Goal: Task Accomplishment & Management: Complete application form

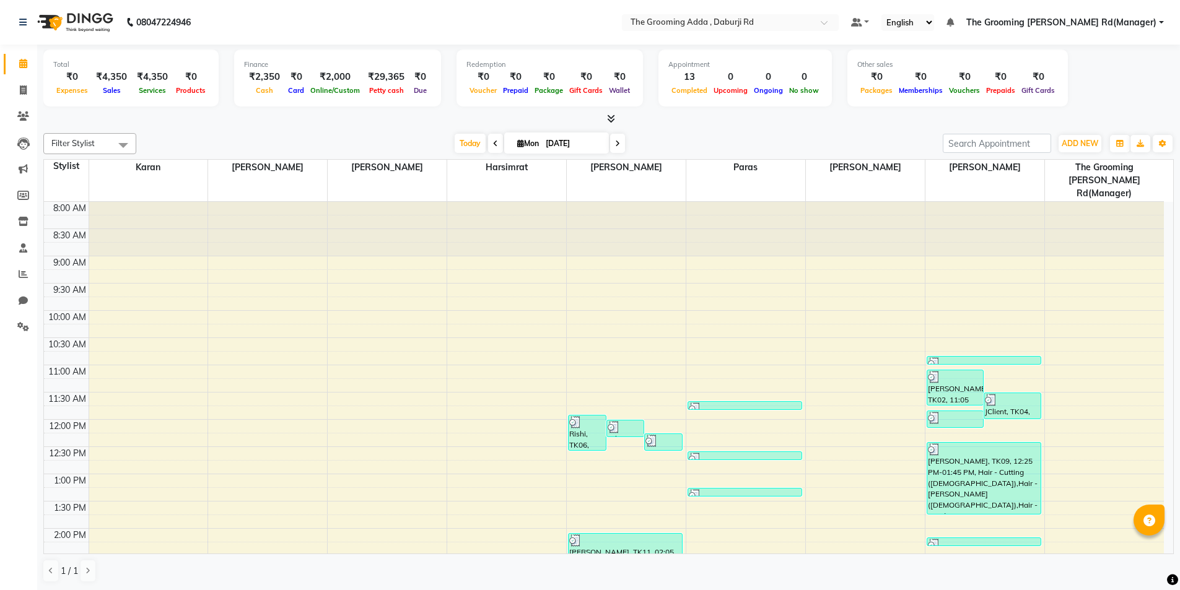
click at [27, 98] on link "Invoice" at bounding box center [19, 91] width 30 height 20
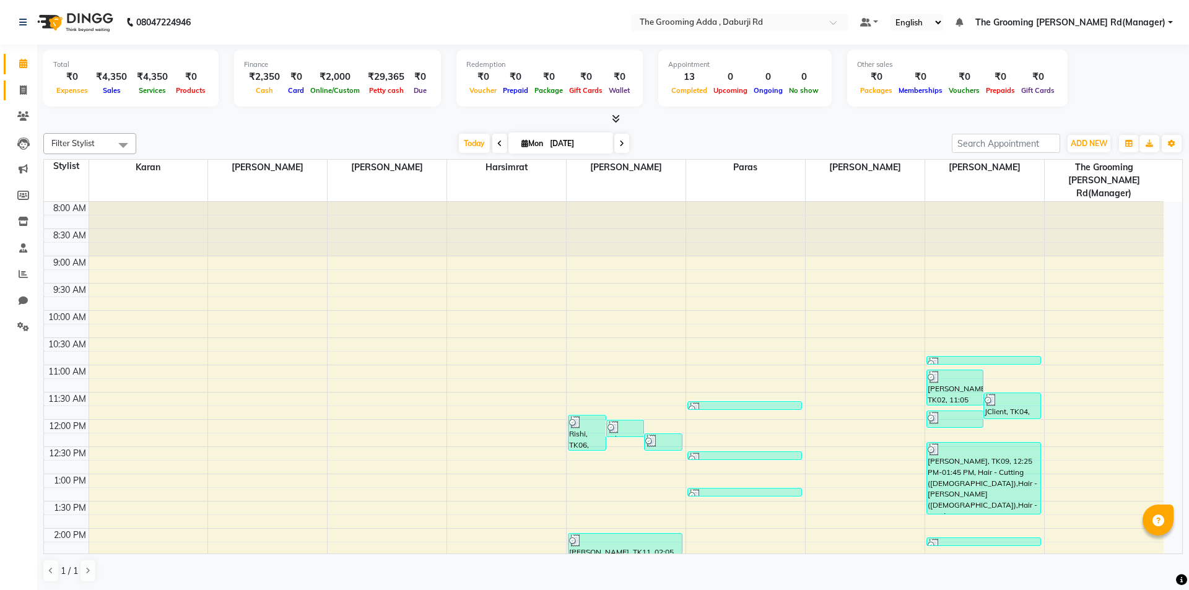
select select "service"
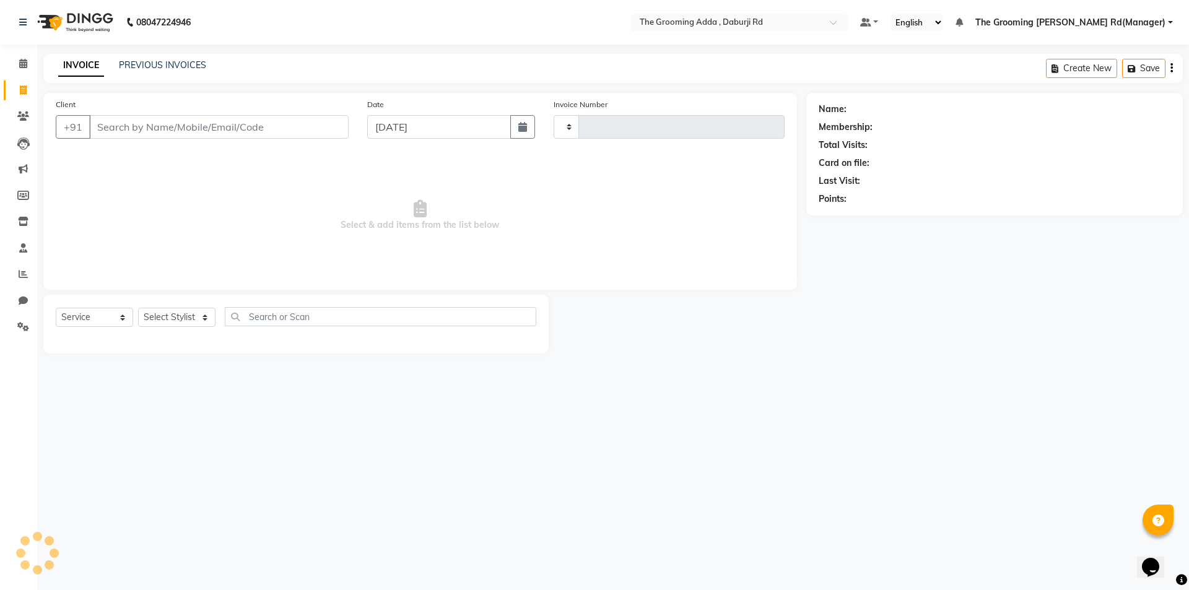
type input "1857"
select select "8001"
click at [120, 121] on input "Client" at bounding box center [218, 127] width 259 height 24
type input "8198042992"
select select "1: Object"
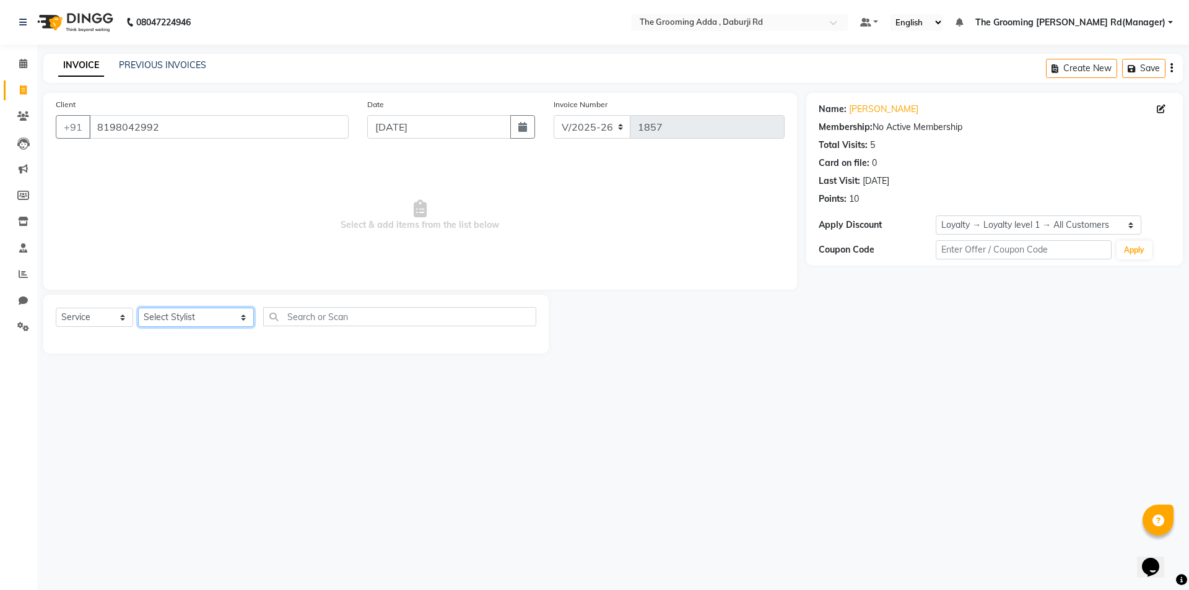
click at [188, 314] on select "Select Stylist [PERSON_NAME] [PERSON_NAME] [PERSON_NAME] [PERSON_NAME] [PERSON_…" at bounding box center [196, 317] width 116 height 19
select select "79352"
click at [138, 308] on select "Select Stylist [PERSON_NAME] [PERSON_NAME] [PERSON_NAME] [PERSON_NAME] [PERSON_…" at bounding box center [196, 317] width 116 height 19
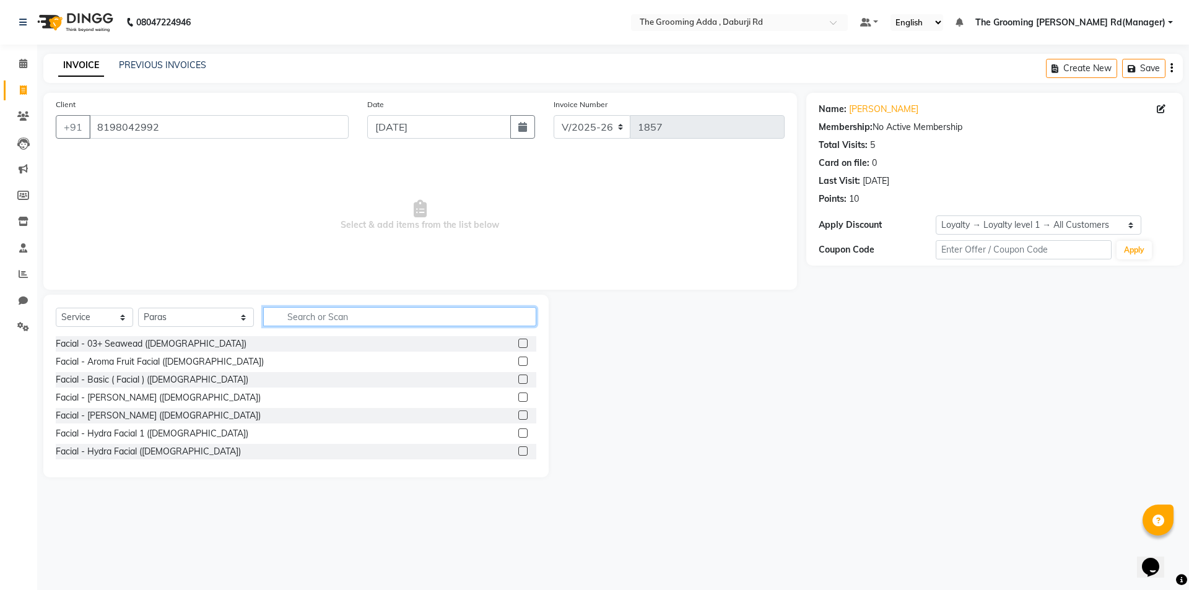
click at [288, 316] on input "text" at bounding box center [399, 316] width 273 height 19
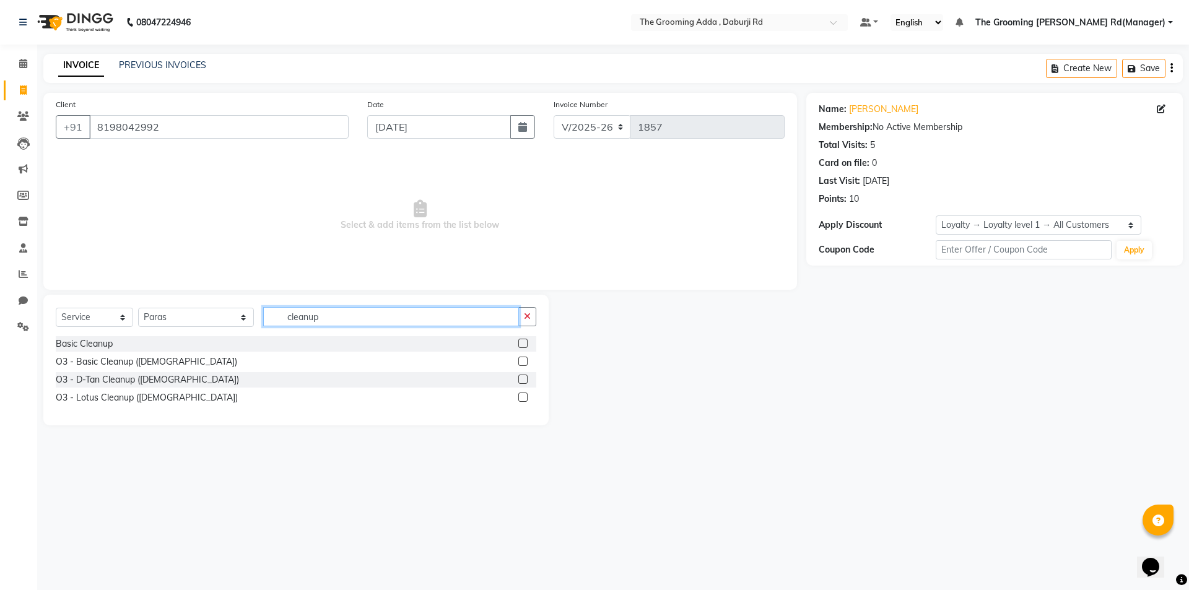
type input "cleanup"
click at [522, 345] on label at bounding box center [522, 343] width 9 height 9
click at [522, 345] on input "checkbox" at bounding box center [522, 344] width 8 height 8
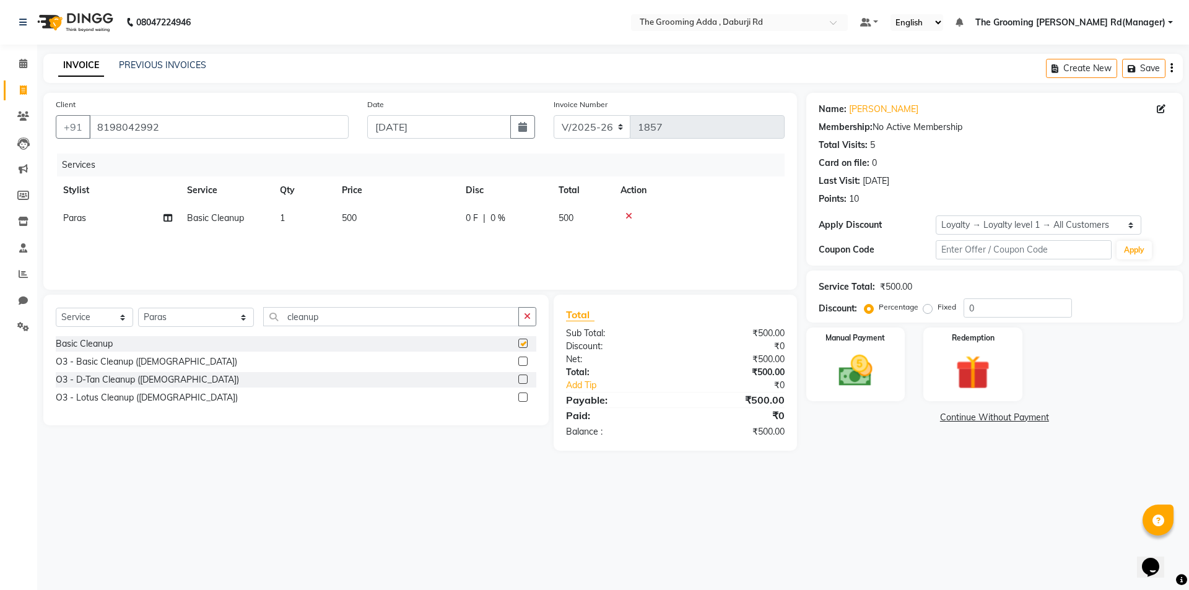
click at [368, 214] on td "500" at bounding box center [396, 218] width 124 height 28
checkbox input "false"
select select "79352"
drag, startPoint x: 430, startPoint y: 222, endPoint x: 375, endPoint y: 238, distance: 58.0
click at [375, 238] on tr "[PERSON_NAME] [PERSON_NAME] [PERSON_NAME] [PERSON_NAME] [PERSON_NAME] [PERSON_N…" at bounding box center [420, 227] width 729 height 47
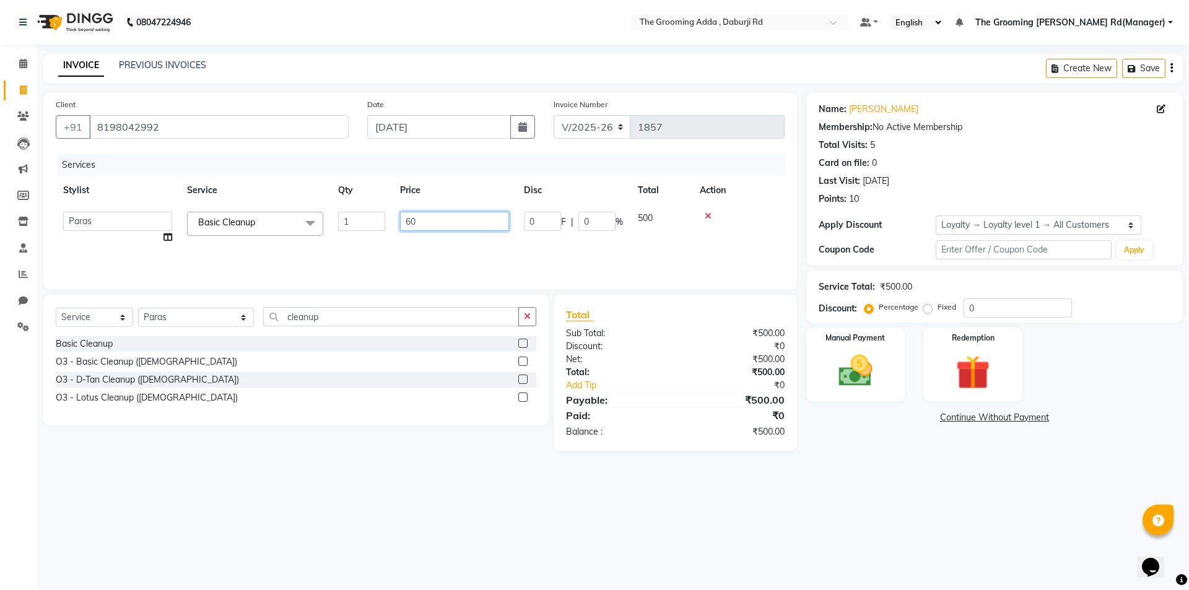
type input "600"
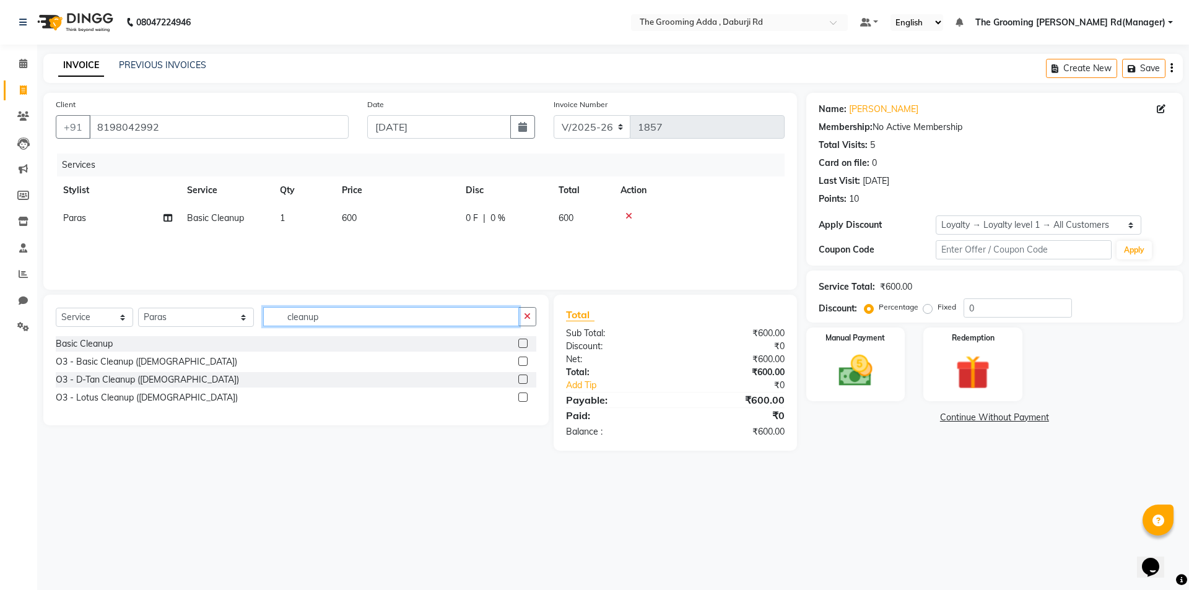
drag, startPoint x: 320, startPoint y: 312, endPoint x: 201, endPoint y: 327, distance: 119.2
click at [201, 327] on div "Select Service Product Membership Package Voucher Prepaid Gift Card Select Styl…" at bounding box center [296, 321] width 481 height 29
type input "beard"
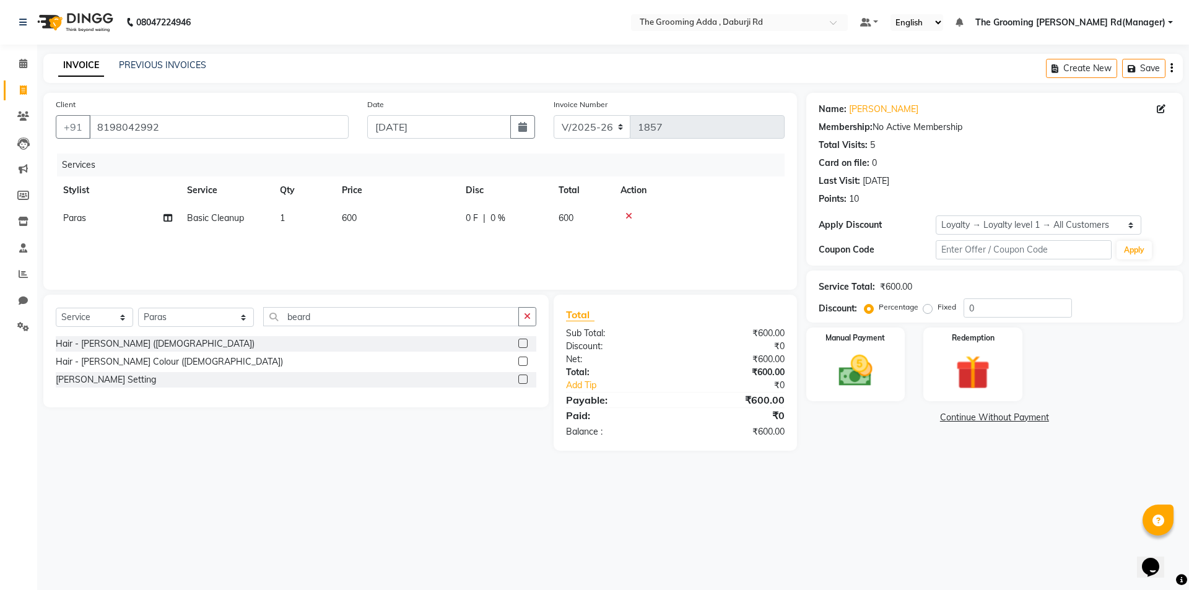
click at [521, 341] on label at bounding box center [522, 343] width 9 height 9
click at [521, 341] on input "checkbox" at bounding box center [522, 344] width 8 height 8
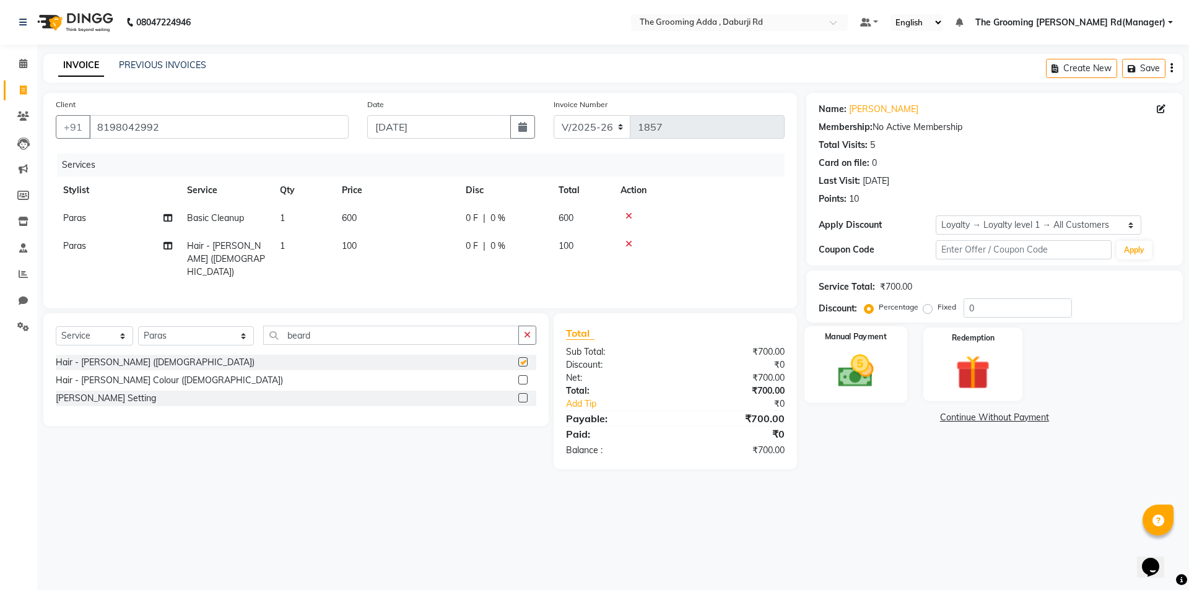
checkbox input "false"
click at [876, 379] on img at bounding box center [856, 371] width 58 height 41
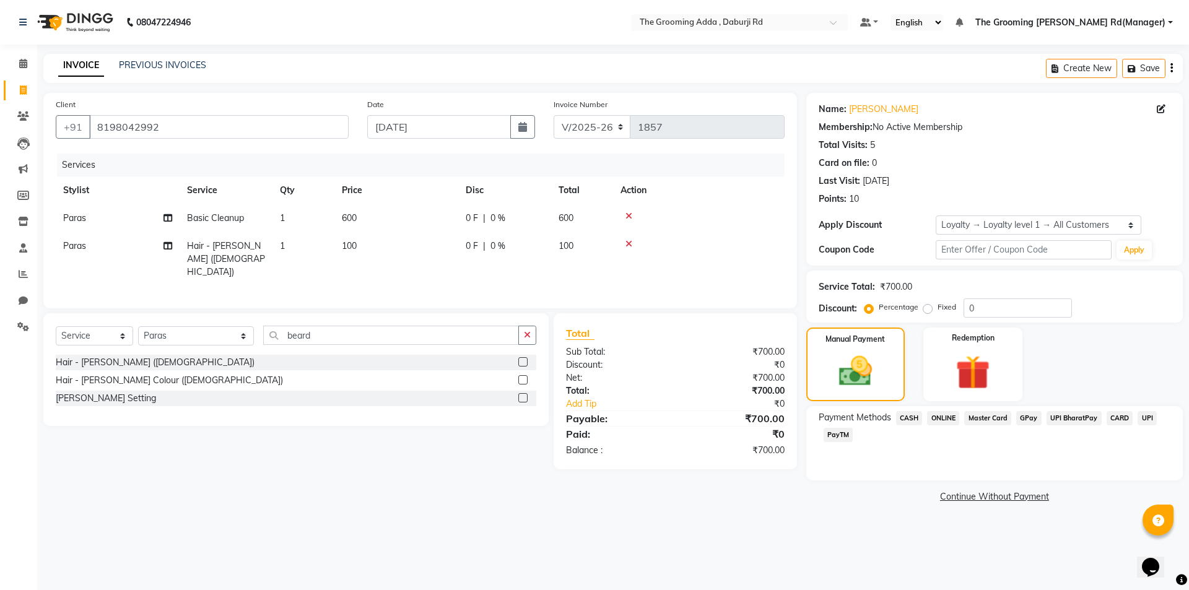
click at [943, 416] on span "ONLINE" at bounding box center [943, 418] width 32 height 14
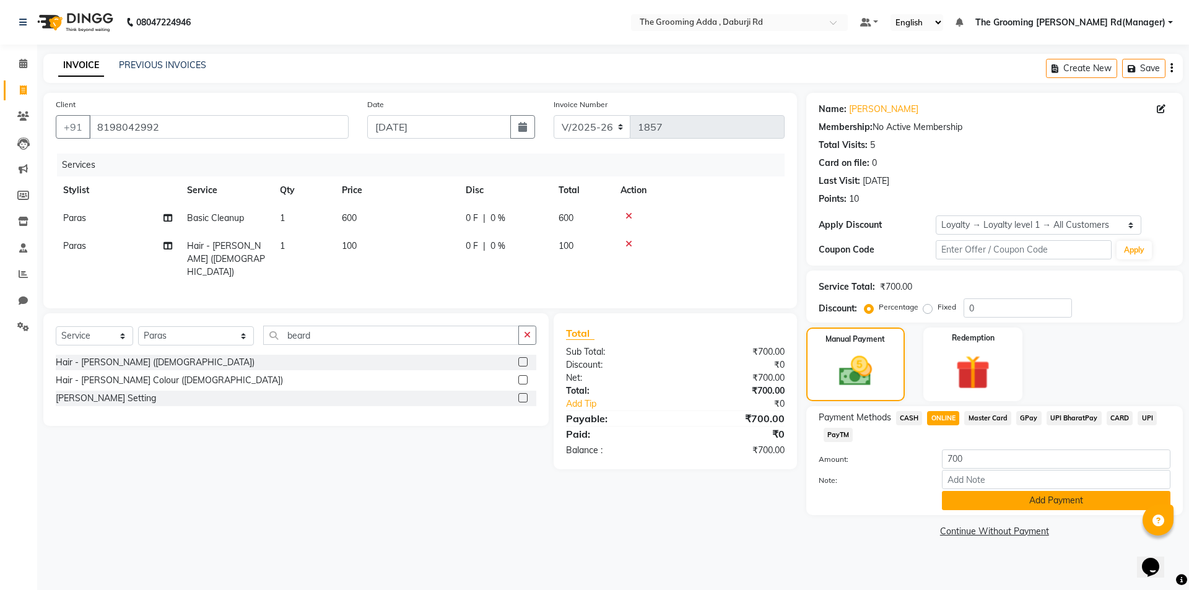
click at [956, 500] on button "Add Payment" at bounding box center [1056, 500] width 229 height 19
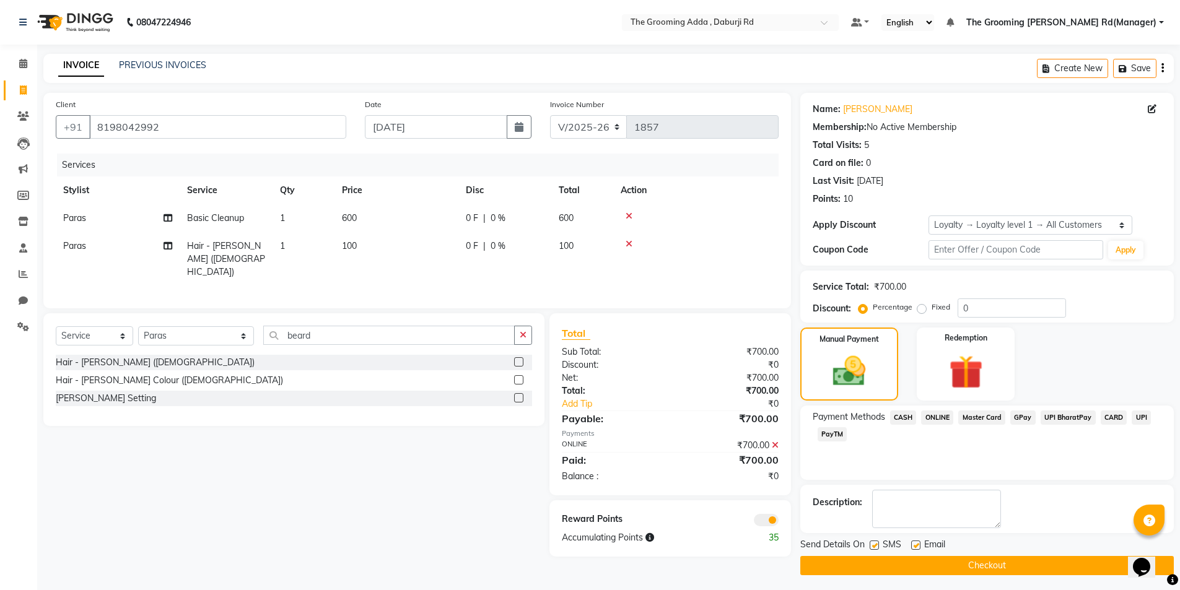
click at [913, 546] on label at bounding box center [915, 545] width 9 height 9
click at [913, 546] on input "checkbox" at bounding box center [915, 546] width 8 height 8
checkbox input "false"
click at [873, 546] on label at bounding box center [874, 545] width 9 height 9
click at [873, 546] on input "checkbox" at bounding box center [874, 546] width 8 height 8
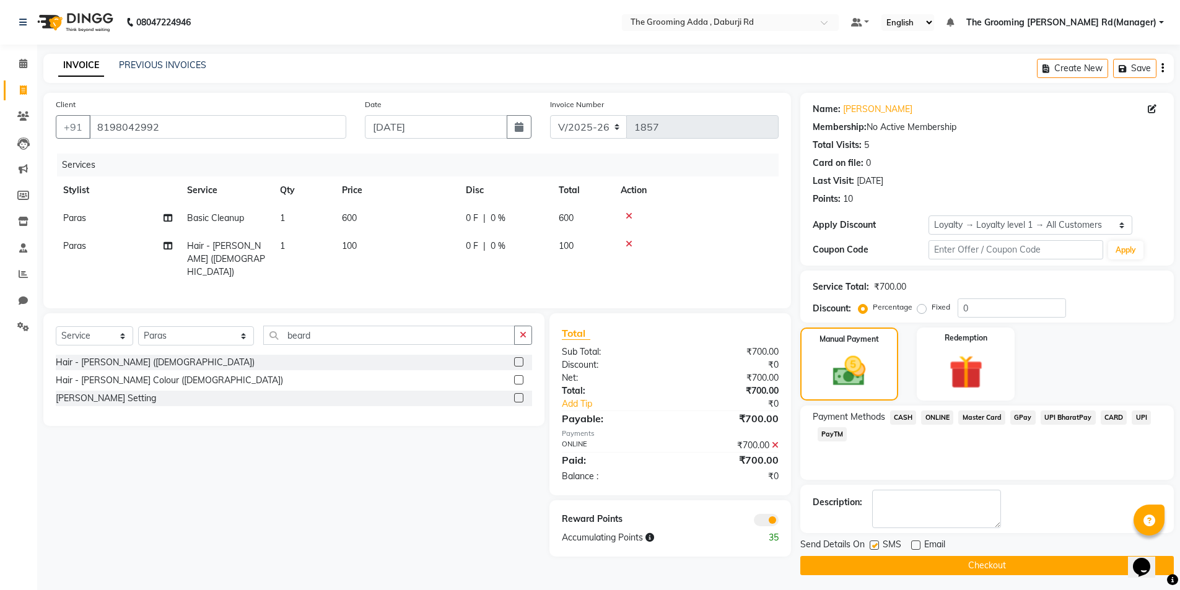
checkbox input "false"
click at [763, 559] on div "Client [PHONE_NUMBER] Date [DATE] Invoice Number V/2025 V/[PHONE_NUMBER] Servic…" at bounding box center [417, 334] width 766 height 482
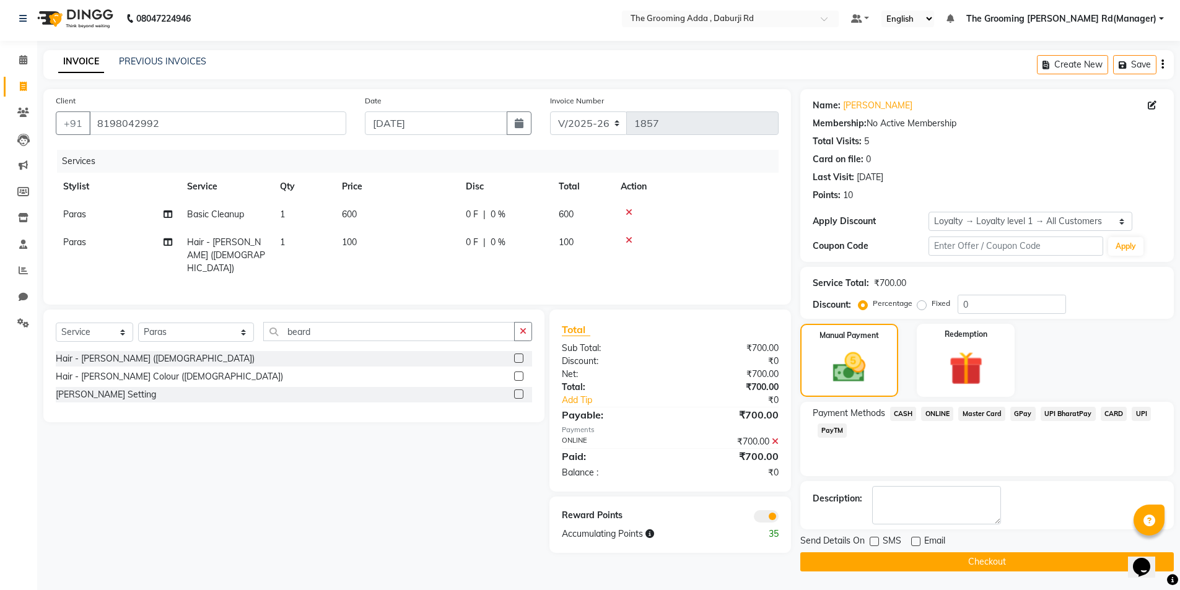
click at [1001, 564] on button "Checkout" at bounding box center [986, 561] width 373 height 19
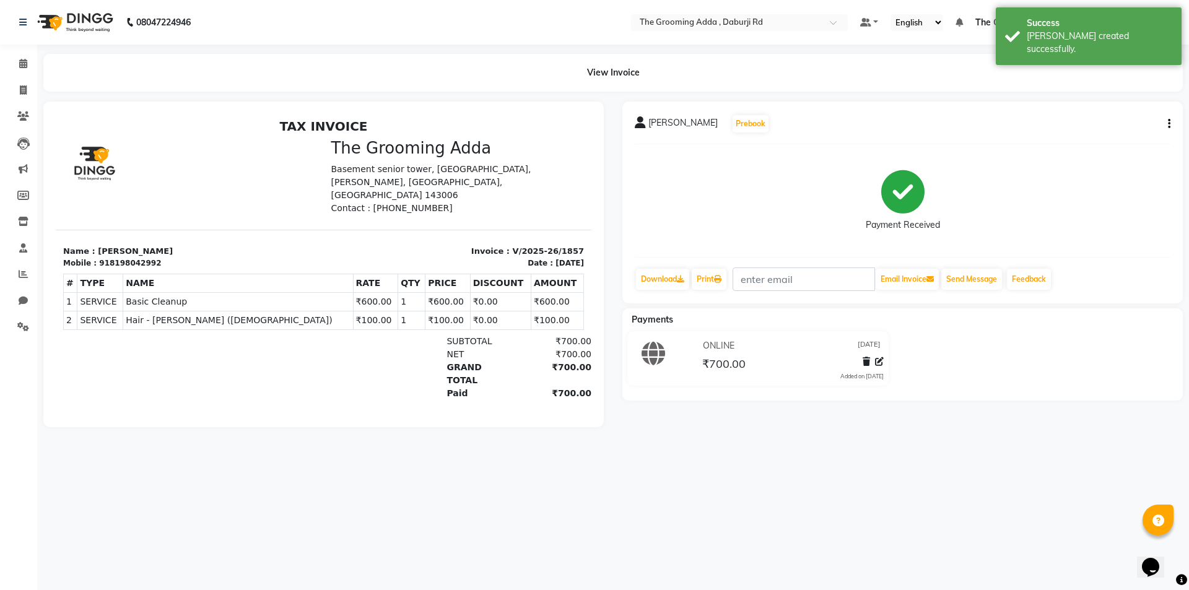
select select "service"
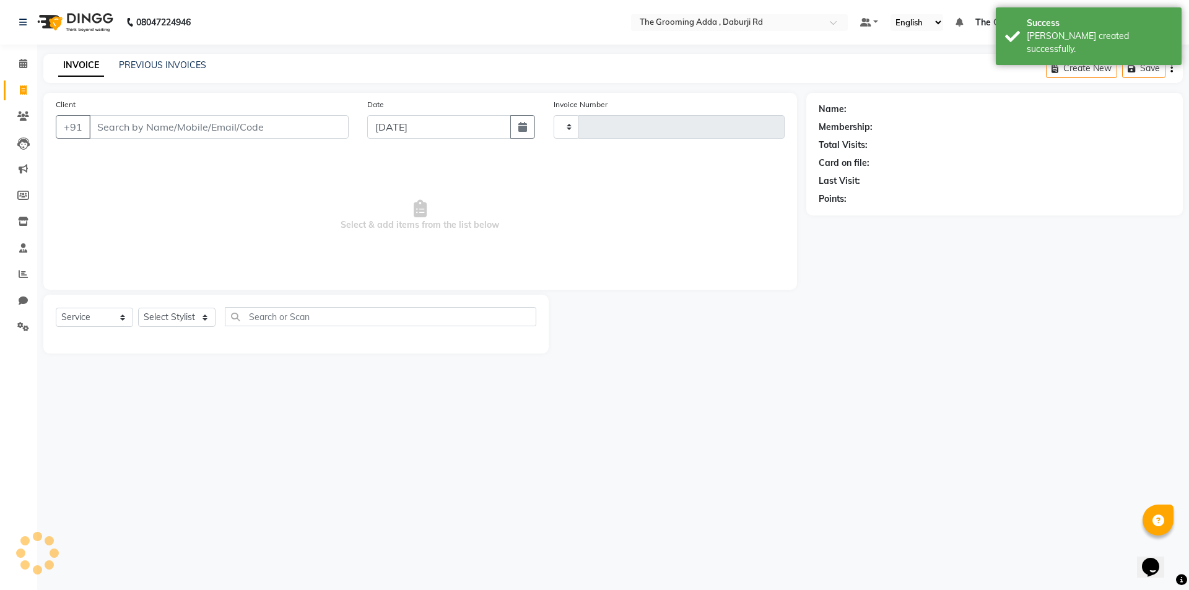
type input "1858"
select select "8001"
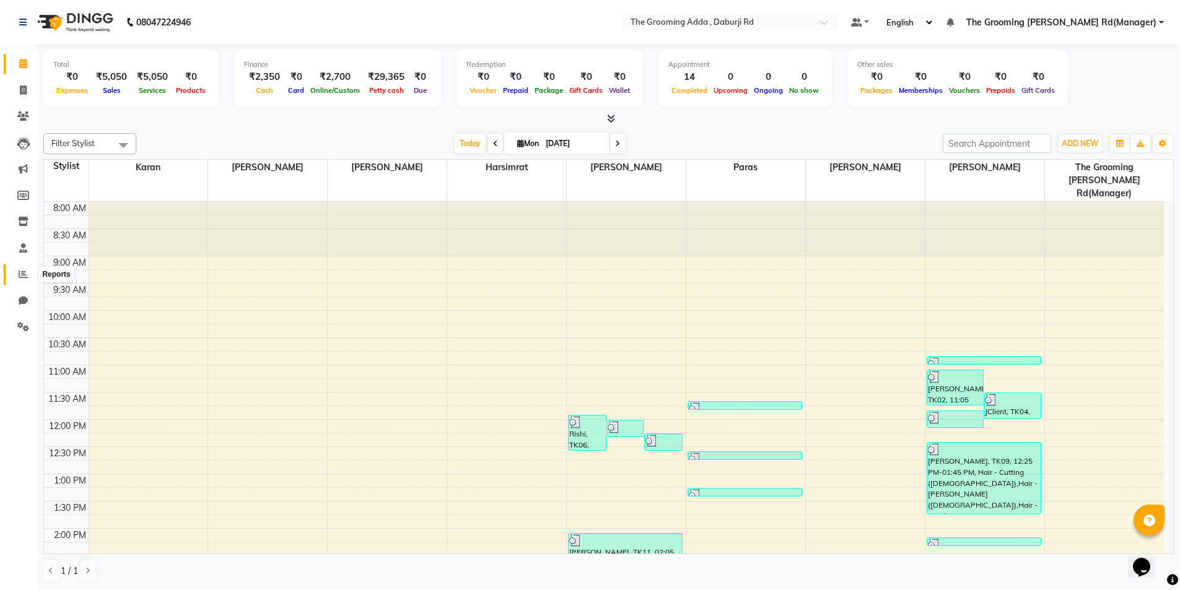
click at [15, 271] on span at bounding box center [23, 275] width 22 height 14
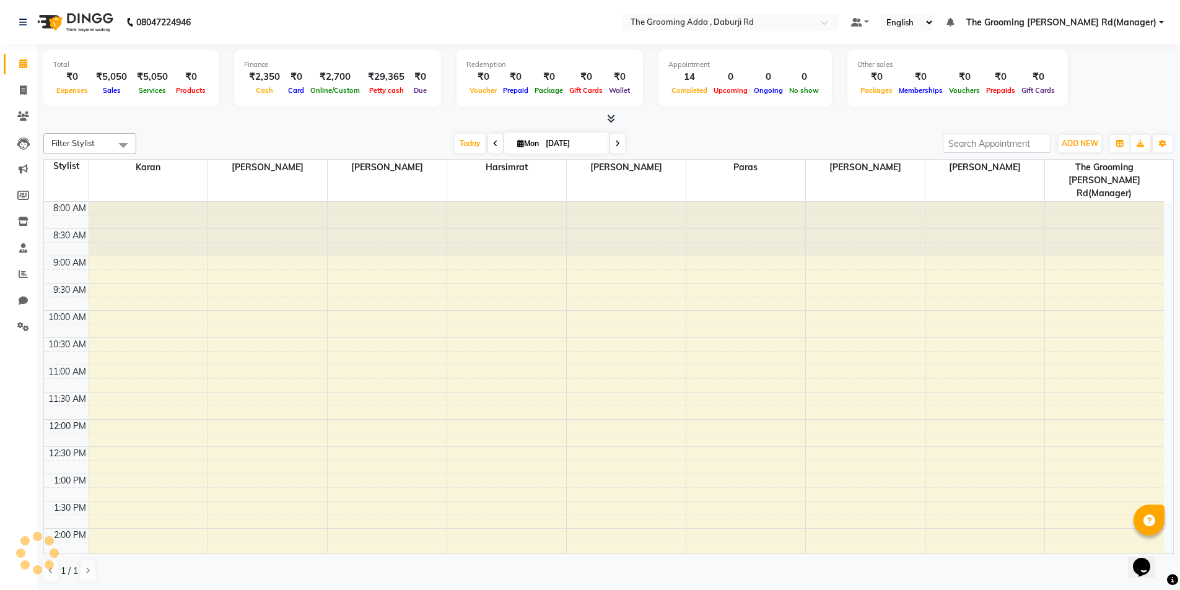
click at [20, 261] on li "Reports" at bounding box center [18, 274] width 37 height 27
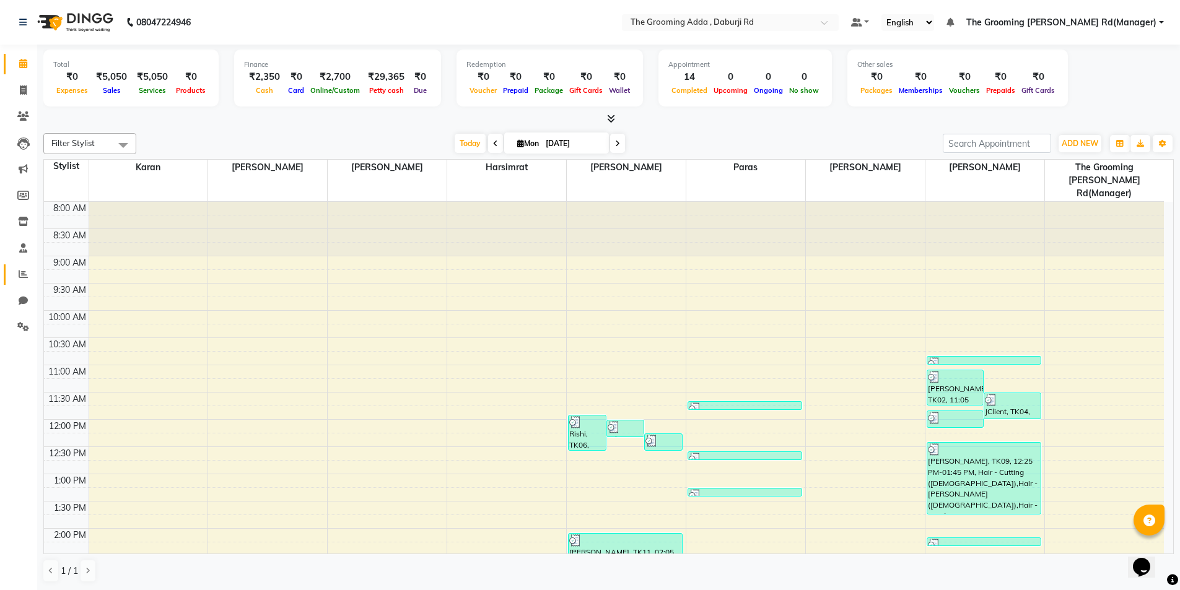
click at [26, 264] on link "Reports" at bounding box center [19, 274] width 30 height 20
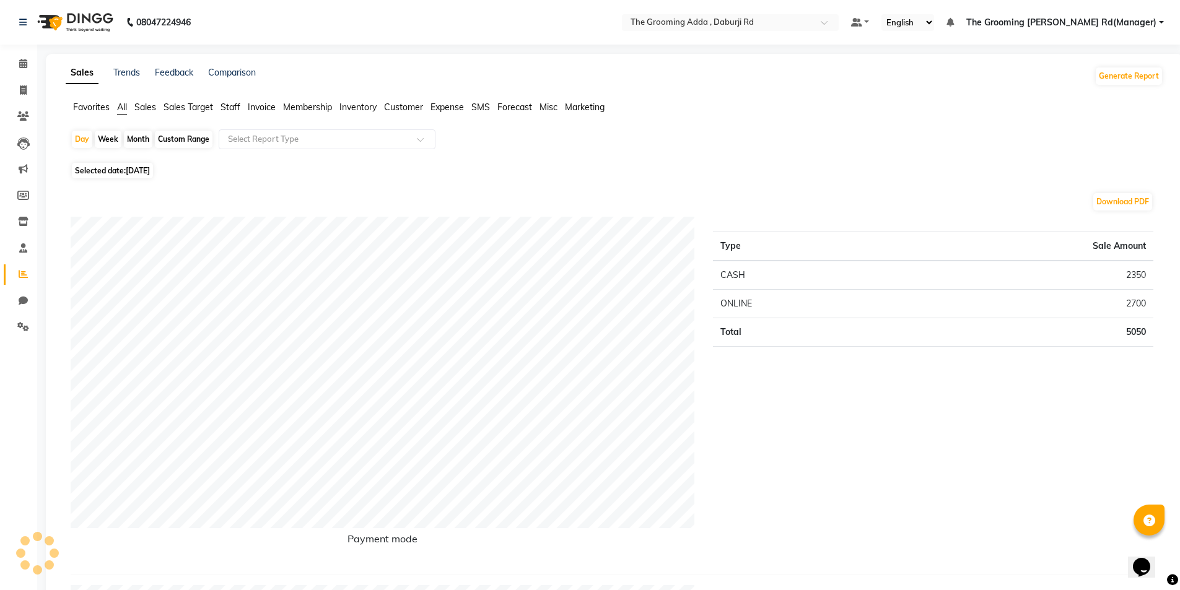
click at [185, 133] on div "Custom Range" at bounding box center [184, 139] width 58 height 17
select select "9"
select select "2025"
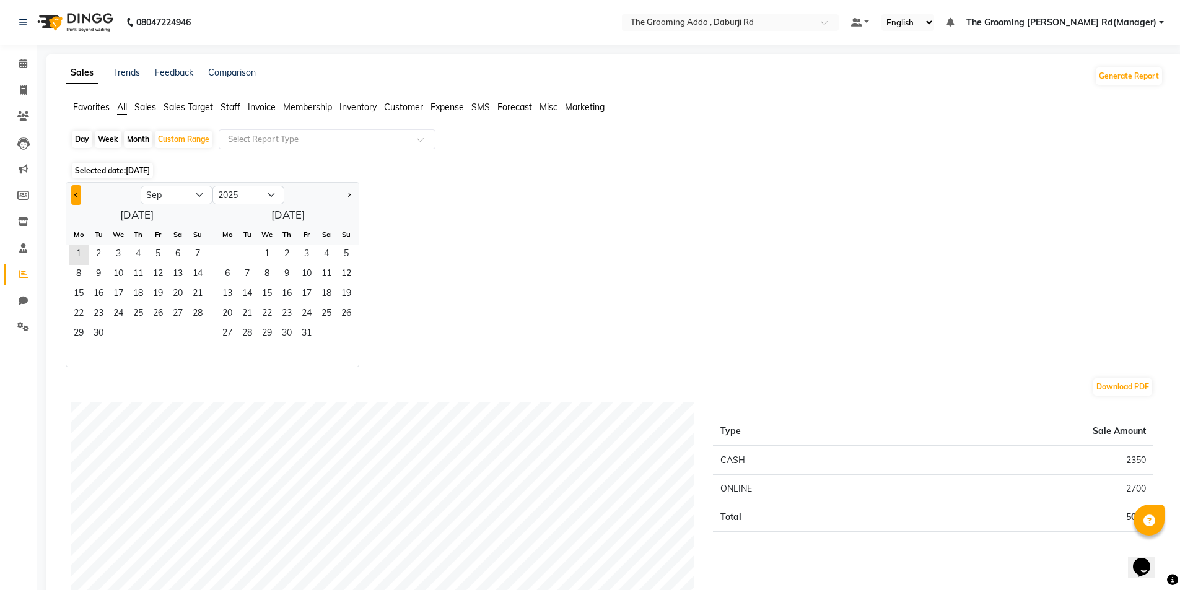
click at [79, 193] on button "Previous month" at bounding box center [76, 195] width 10 height 20
select select "8"
click at [77, 291] on span "11" at bounding box center [79, 295] width 20 height 20
click at [228, 256] on span "1" at bounding box center [227, 255] width 20 height 20
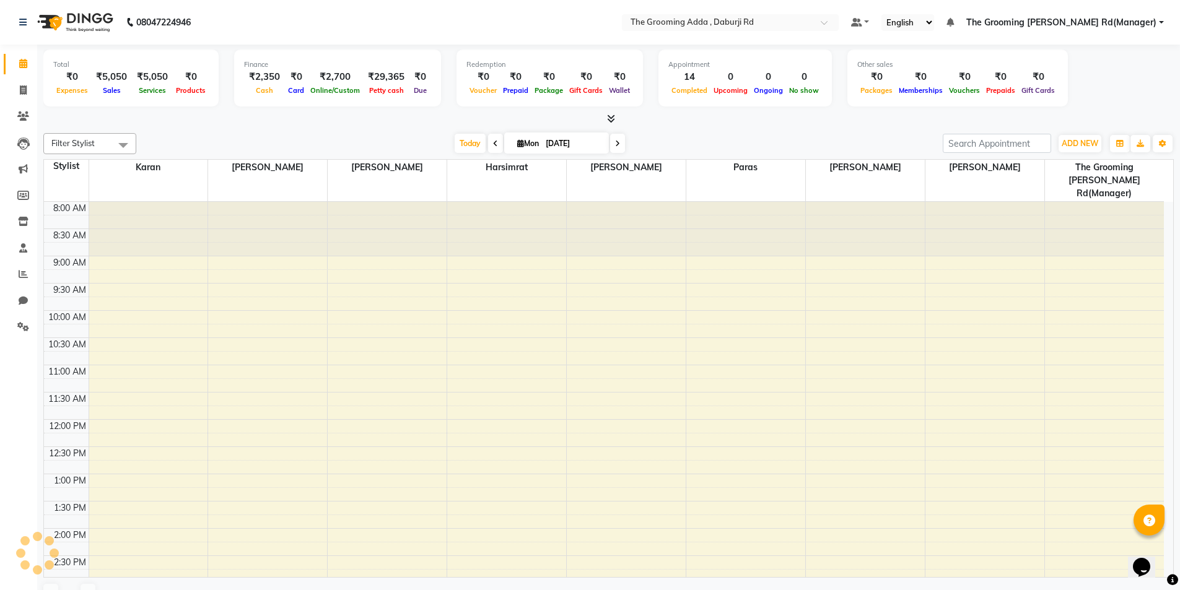
scroll to position [320, 0]
